Goal: Information Seeking & Learning: Learn about a topic

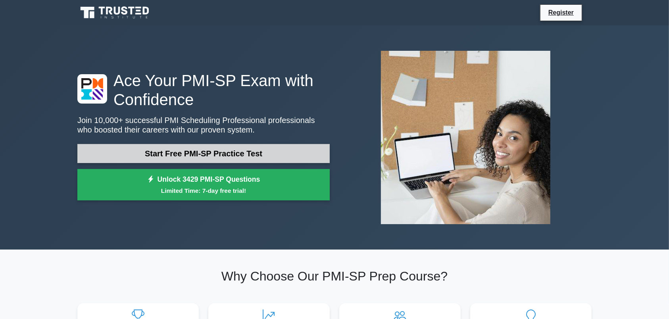
click at [178, 152] on link "Start Free PMI-SP Practice Test" at bounding box center [203, 153] width 252 height 19
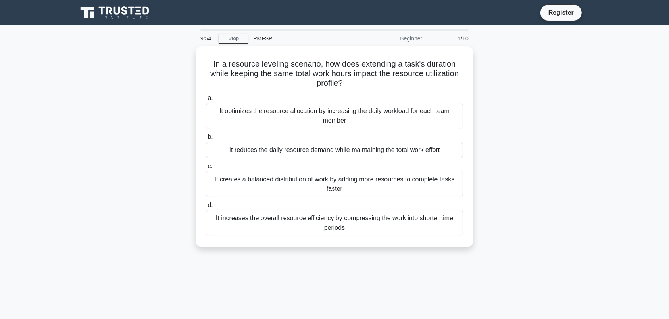
click at [408, 40] on div "Beginner" at bounding box center [392, 39] width 69 height 16
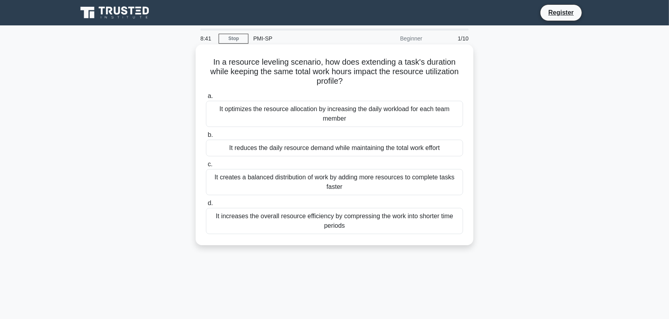
click at [337, 187] on div "It creates a balanced distribution of work by adding more resources to complete…" at bounding box center [334, 182] width 257 height 26
click at [206, 167] on input "c. It creates a balanced distribution of work by adding more resources to compl…" at bounding box center [206, 164] width 0 height 5
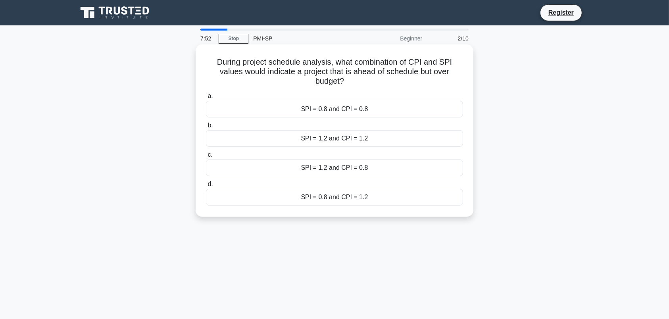
click at [357, 191] on div "SPI = 0.8 and CPI = 1.2" at bounding box center [334, 197] width 257 height 17
click at [206, 187] on input "d. SPI = 0.8 and CPI = 1.2" at bounding box center [206, 184] width 0 height 5
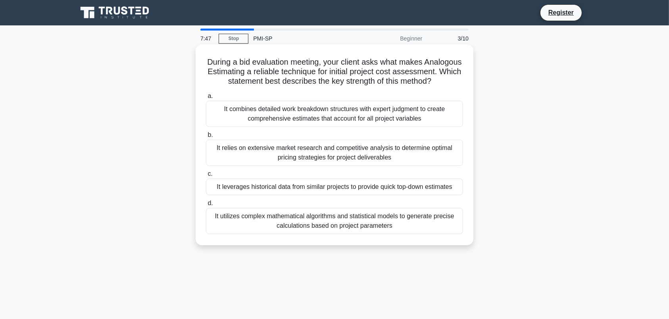
click at [289, 188] on div "It leverages historical data from similar projects to provide quick top-down es…" at bounding box center [334, 187] width 257 height 17
click at [206, 177] on input "c. It leverages historical data from similar projects to provide quick top-down…" at bounding box center [206, 173] width 0 height 5
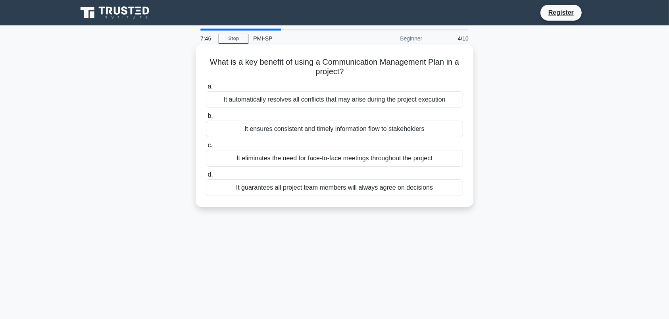
click at [274, 136] on div "It ensures consistent and timely information flow to stakeholders" at bounding box center [334, 129] width 257 height 17
click at [206, 119] on input "b. It ensures consistent and timely information flow to stakeholders" at bounding box center [206, 116] width 0 height 5
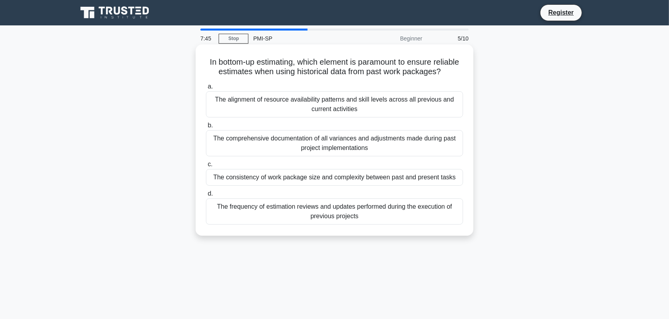
click at [271, 110] on div "The alignment of resource availability patterns and skill levels across all pre…" at bounding box center [334, 104] width 257 height 26
click at [206, 89] on input "a. The alignment of resource availability patterns and skill levels across all …" at bounding box center [206, 86] width 0 height 5
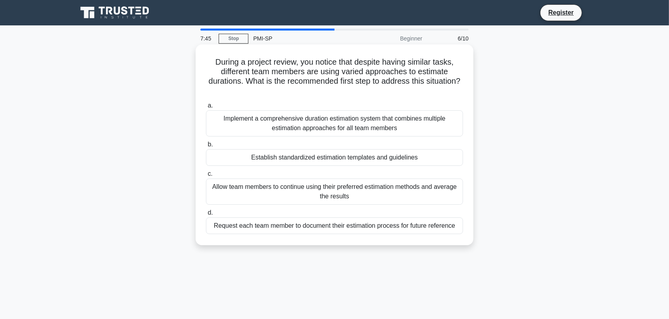
click at [284, 157] on div "Establish standardized estimation templates and guidelines" at bounding box center [334, 157] width 257 height 17
click at [206, 147] on input "b. Establish standardized estimation templates and guidelines" at bounding box center [206, 144] width 0 height 5
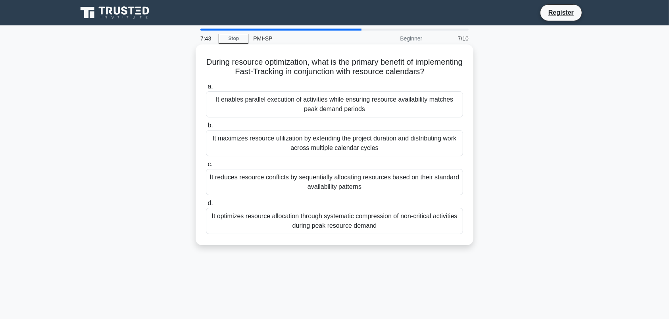
click at [274, 216] on div "It optimizes resource allocation through systematic compression of non-critical…" at bounding box center [334, 221] width 257 height 26
click at [206, 206] on input "d. It optimizes resource allocation through systematic compression of non-criti…" at bounding box center [206, 203] width 0 height 5
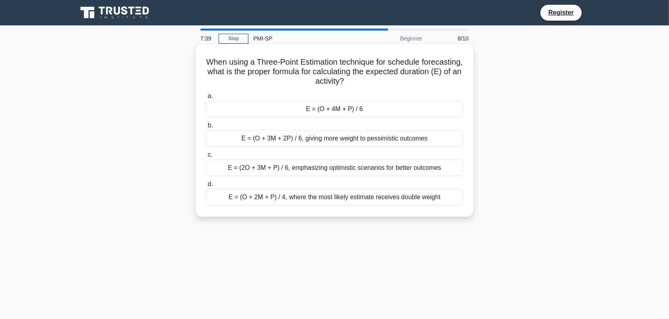
click at [298, 144] on div "E = (O + 3M + 2P) / 6, giving more weight to pessimistic outcomes" at bounding box center [334, 138] width 257 height 17
click at [206, 128] on input "b. E = (O + 3M + 2P) / 6, giving more weight to pessimistic outcomes" at bounding box center [206, 125] width 0 height 5
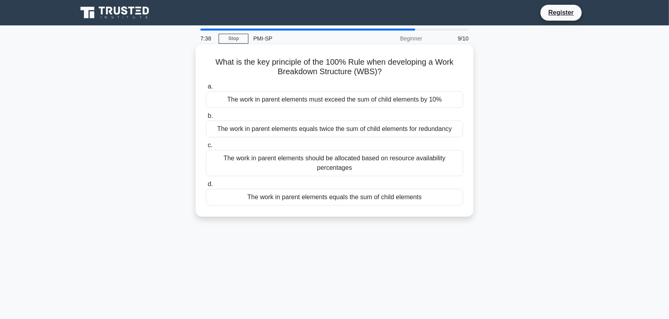
click at [295, 163] on div "The work in parent elements should be allocated based on resource availability …" at bounding box center [334, 163] width 257 height 26
click at [206, 148] on input "c. The work in parent elements should be allocated based on resource availabili…" at bounding box center [206, 145] width 0 height 5
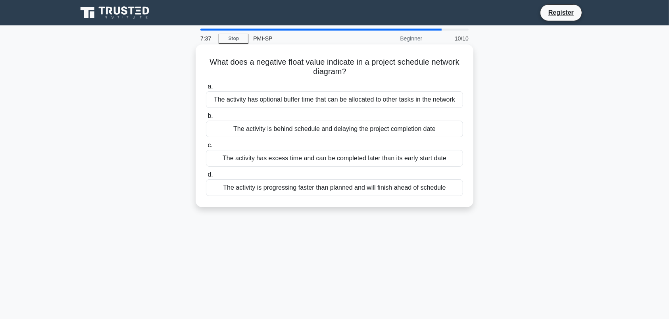
click at [273, 105] on div "The activity has optional buffer time that can be allocated to other tasks in t…" at bounding box center [334, 99] width 257 height 17
click at [206, 89] on input "a. The activity has optional buffer time that can be allocated to other tasks i…" at bounding box center [206, 86] width 0 height 5
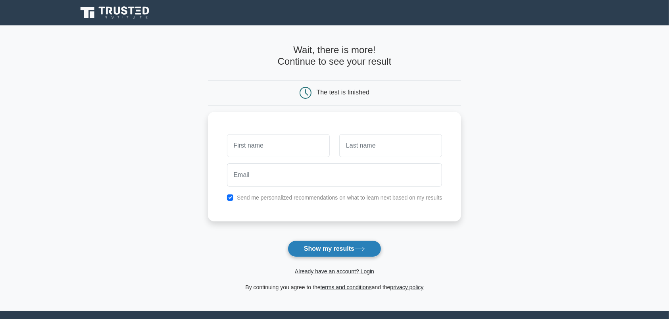
click at [343, 249] on button "Show my results" at bounding box center [335, 249] width 94 height 17
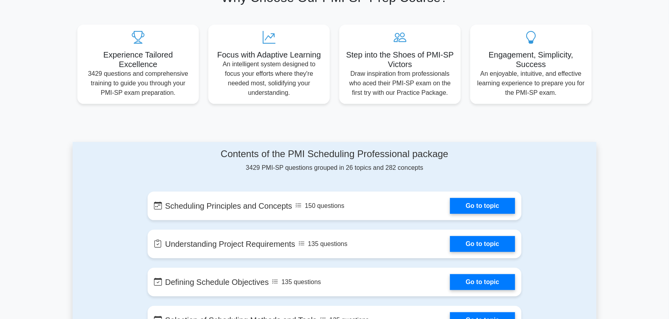
scroll to position [292, 0]
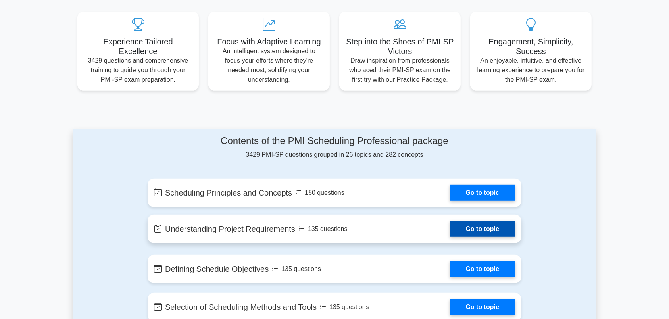
click at [475, 230] on link "Go to topic" at bounding box center [482, 229] width 65 height 16
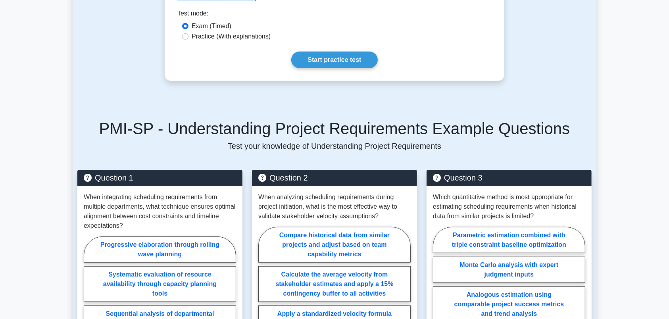
scroll to position [417, 0]
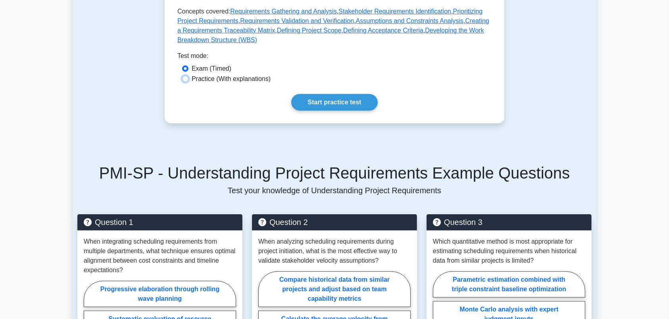
click at [187, 78] on input "Practice (With explanations)" at bounding box center [185, 79] width 6 height 6
radio input "true"
click at [329, 103] on link "Start practice test" at bounding box center [334, 102] width 86 height 17
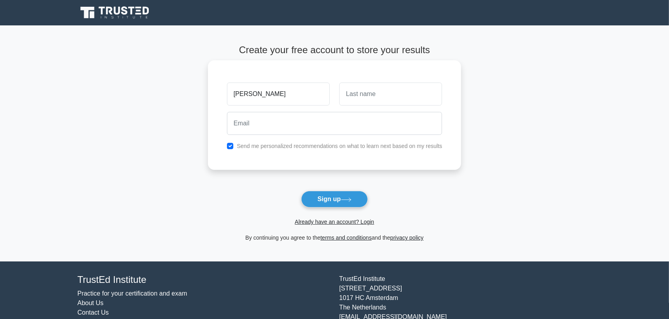
type input "[PERSON_NAME]"
click at [355, 101] on input "text" at bounding box center [390, 94] width 103 height 23
type input "amir"
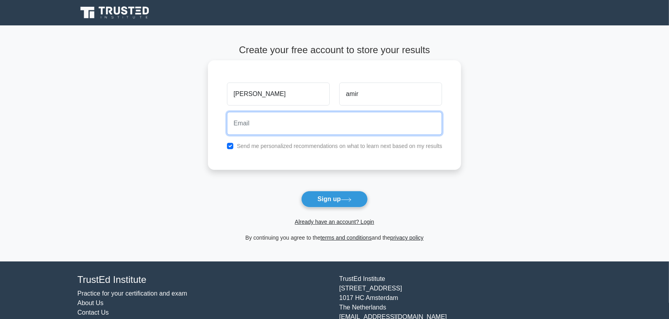
click at [299, 135] on input "email" at bounding box center [335, 123] width 216 height 23
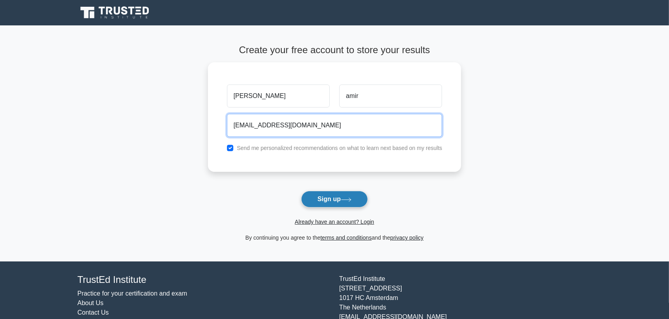
type input "[EMAIL_ADDRESS][DOMAIN_NAME]"
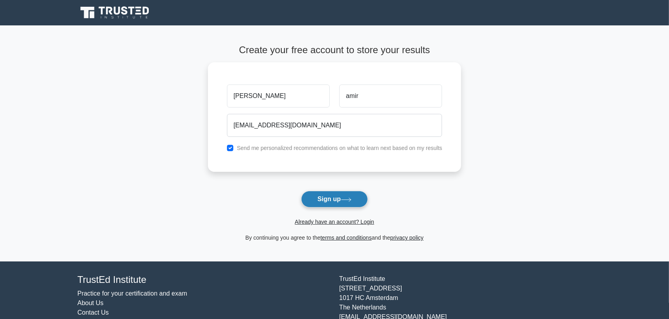
click at [339, 197] on button "Sign up" at bounding box center [334, 199] width 67 height 17
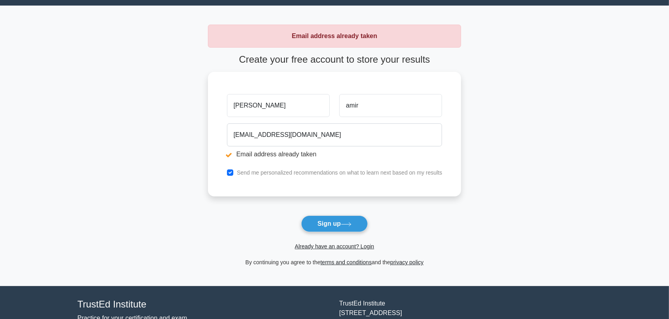
scroll to position [42, 0]
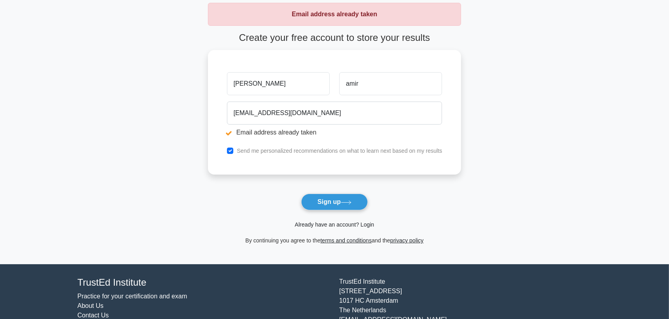
click at [329, 225] on link "Already have an account? Login" at bounding box center [334, 224] width 79 height 6
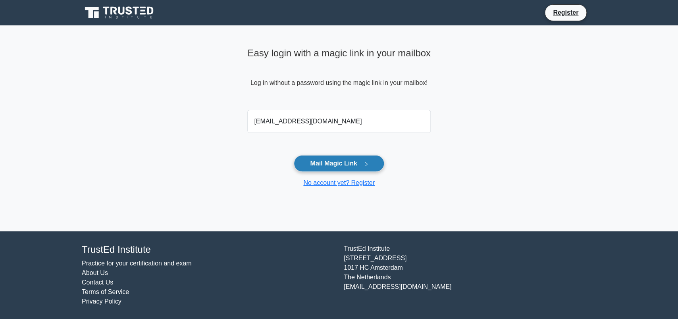
type input "[EMAIL_ADDRESS][DOMAIN_NAME]"
click at [331, 164] on button "Mail Magic Link" at bounding box center [339, 163] width 90 height 17
click at [339, 159] on button "Mail Magic Link" at bounding box center [339, 163] width 90 height 17
